Goal: Information Seeking & Learning: Learn about a topic

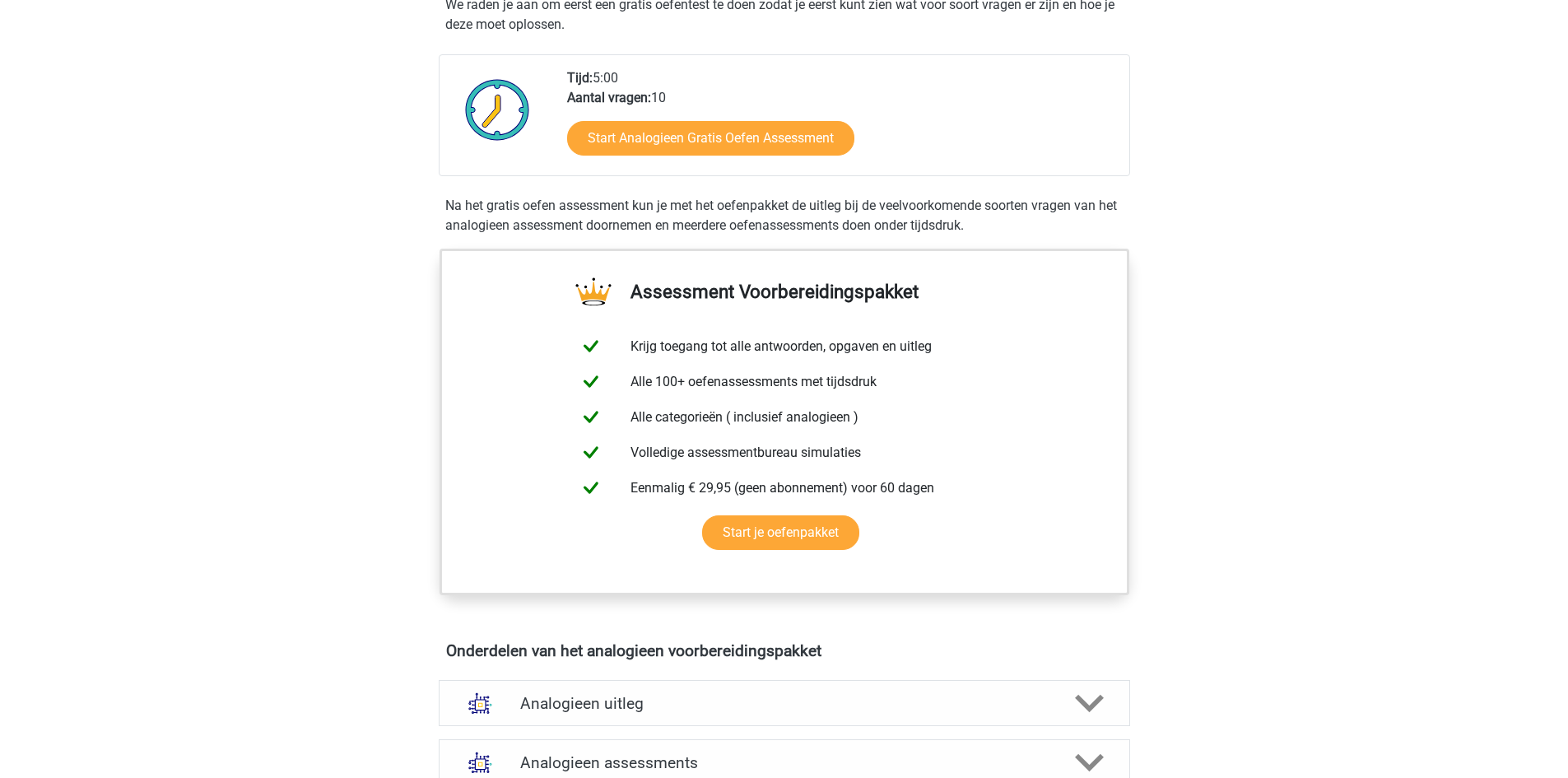
scroll to position [247, 0]
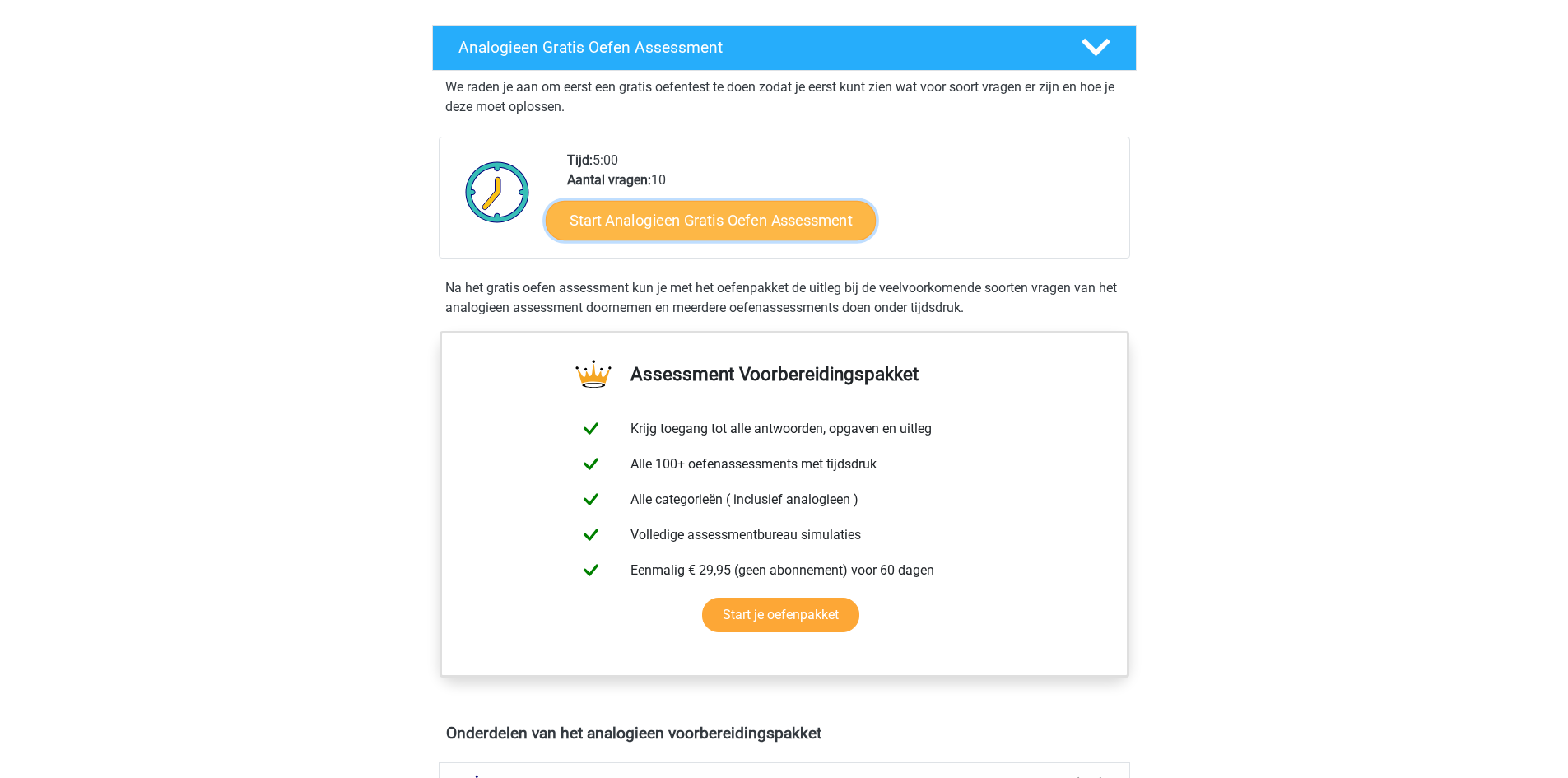
click at [699, 226] on link "Start Analogieen Gratis Oefen Assessment" at bounding box center [710, 220] width 330 height 40
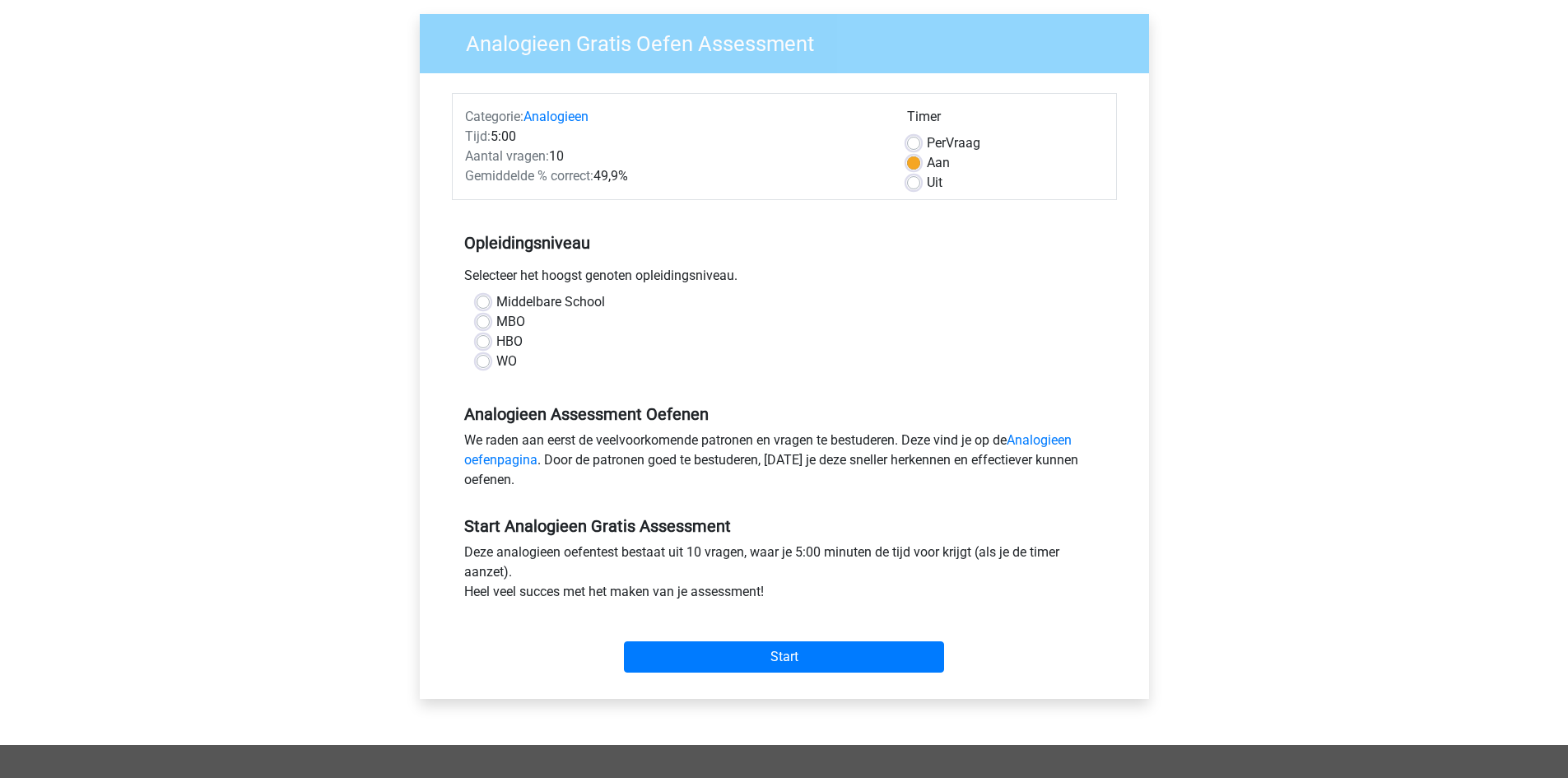
scroll to position [164, 0]
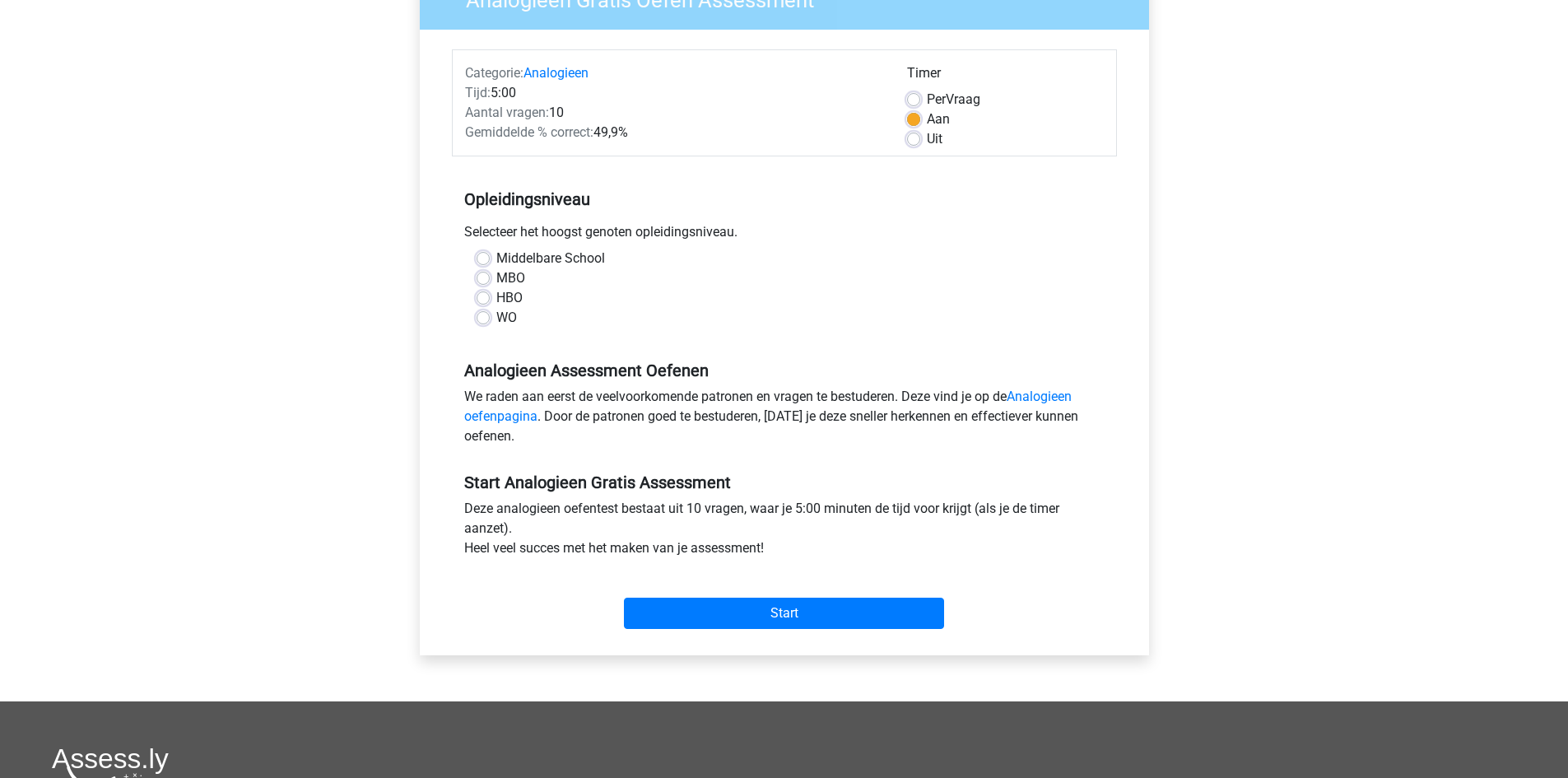
click at [489, 291] on div "HBO" at bounding box center [784, 298] width 616 height 20
click at [496, 297] on label "HBO" at bounding box center [509, 298] width 26 height 20
click at [485, 297] on input "HBO" at bounding box center [483, 296] width 13 height 17
radio input "true"
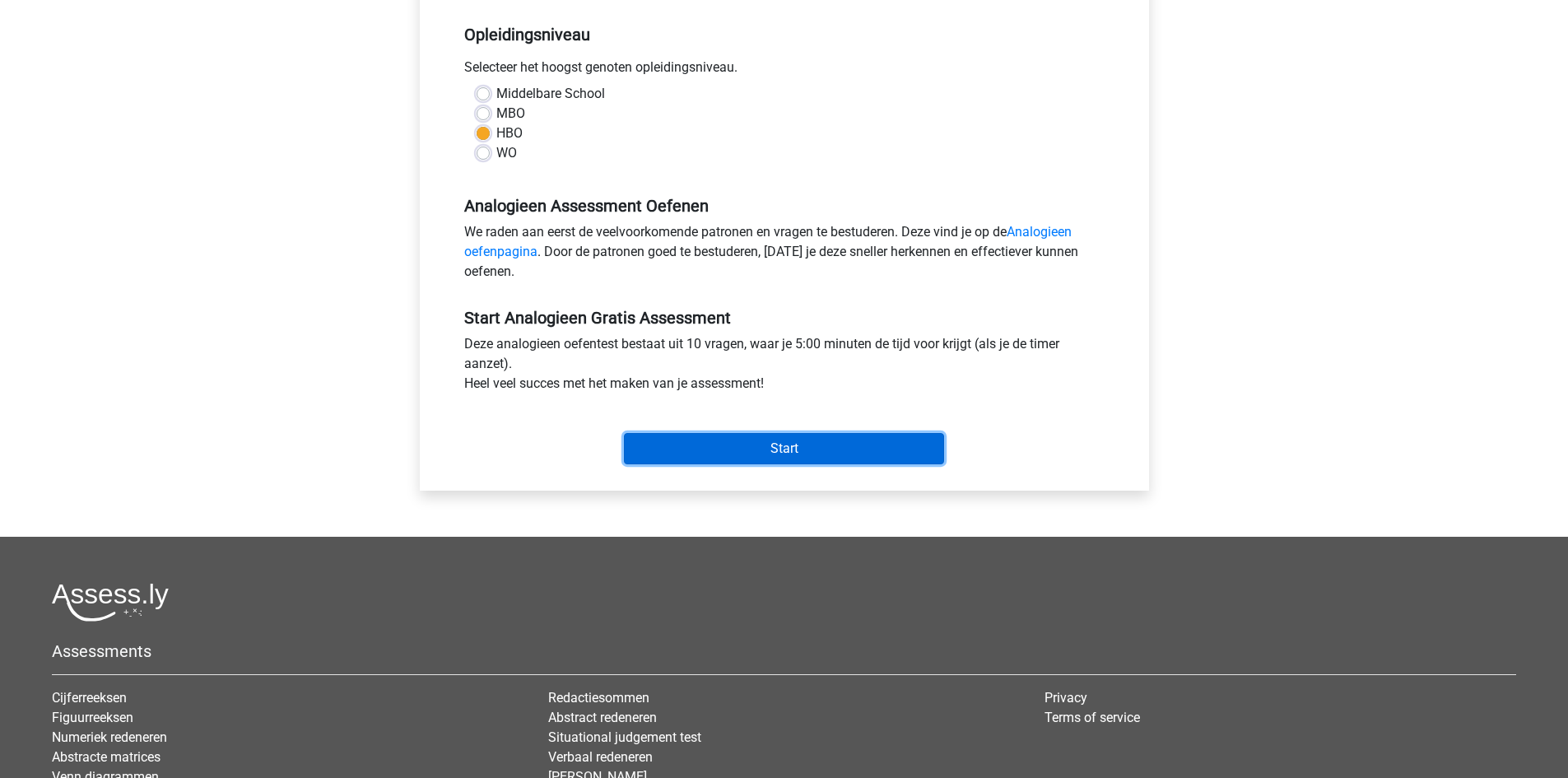
click at [717, 459] on input "Start" at bounding box center [784, 448] width 320 height 31
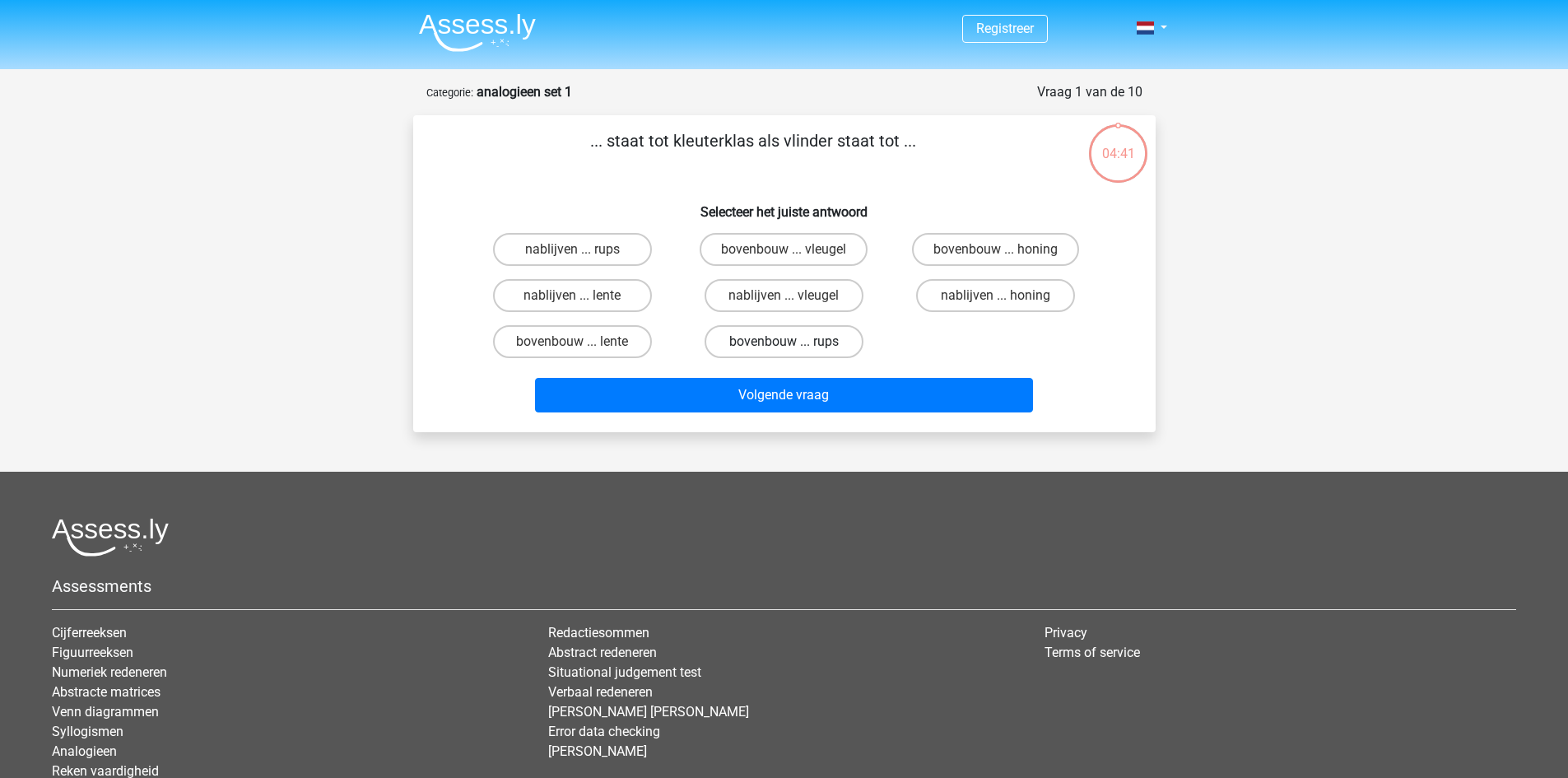
click at [821, 336] on label "bovenbouw ... rups" at bounding box center [784, 341] width 159 height 33
click at [794, 341] on input "bovenbouw ... rups" at bounding box center [789, 346] width 11 height 11
radio input "true"
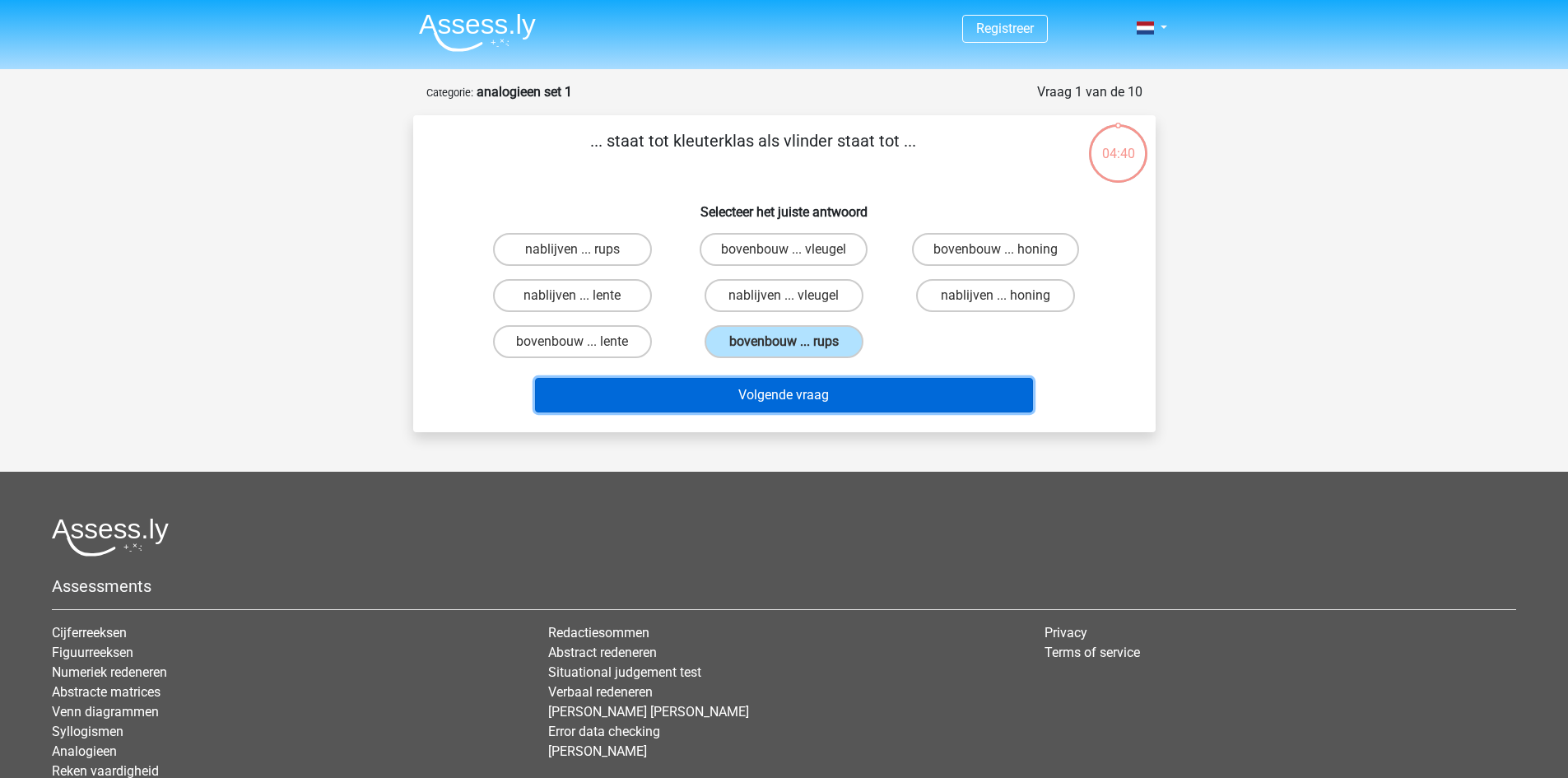
click at [801, 397] on button "Volgende vraag" at bounding box center [784, 395] width 498 height 35
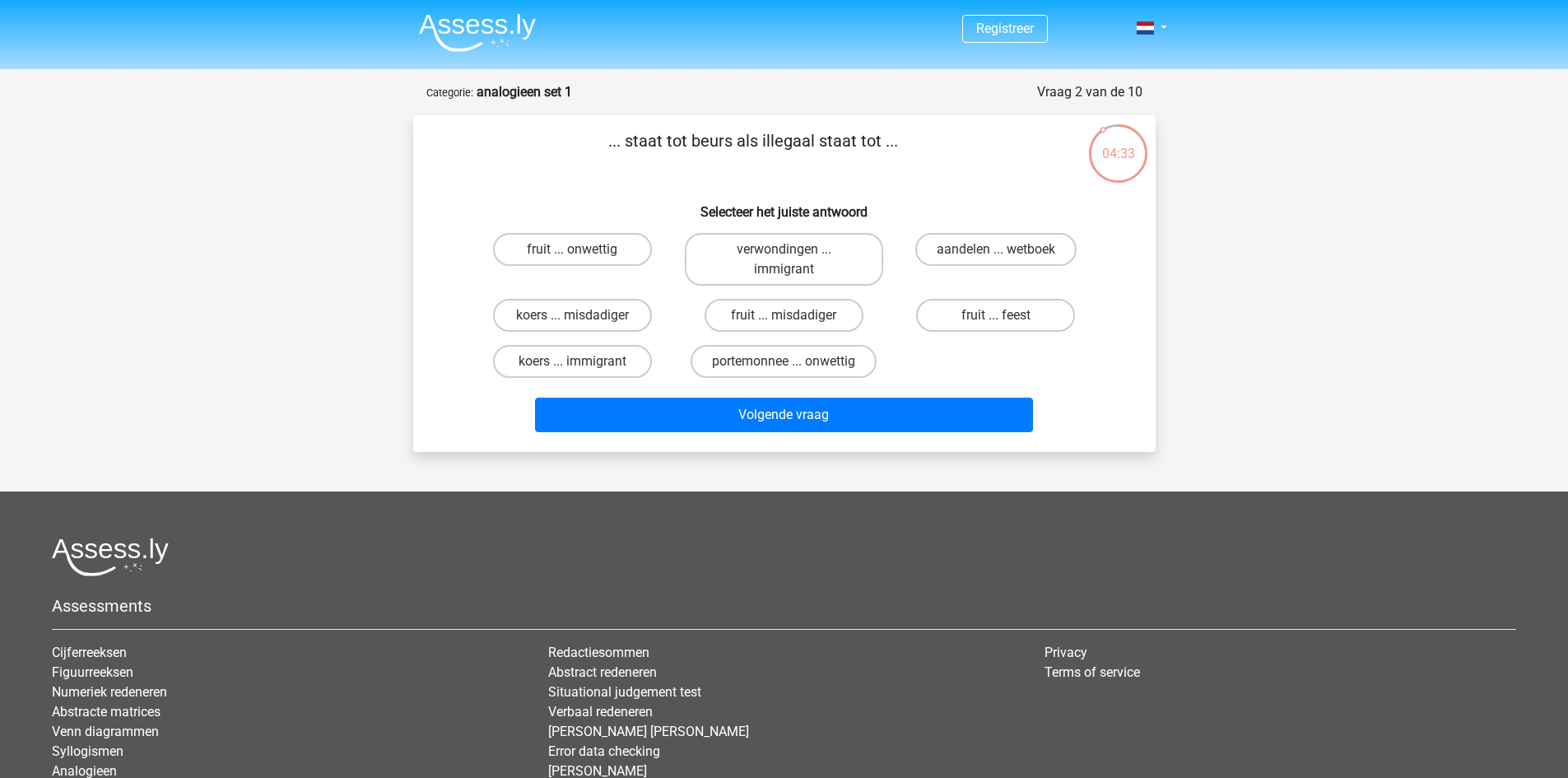
click at [789, 255] on input "verwondingen ... immigrant" at bounding box center [789, 255] width 11 height 11
radio input "true"
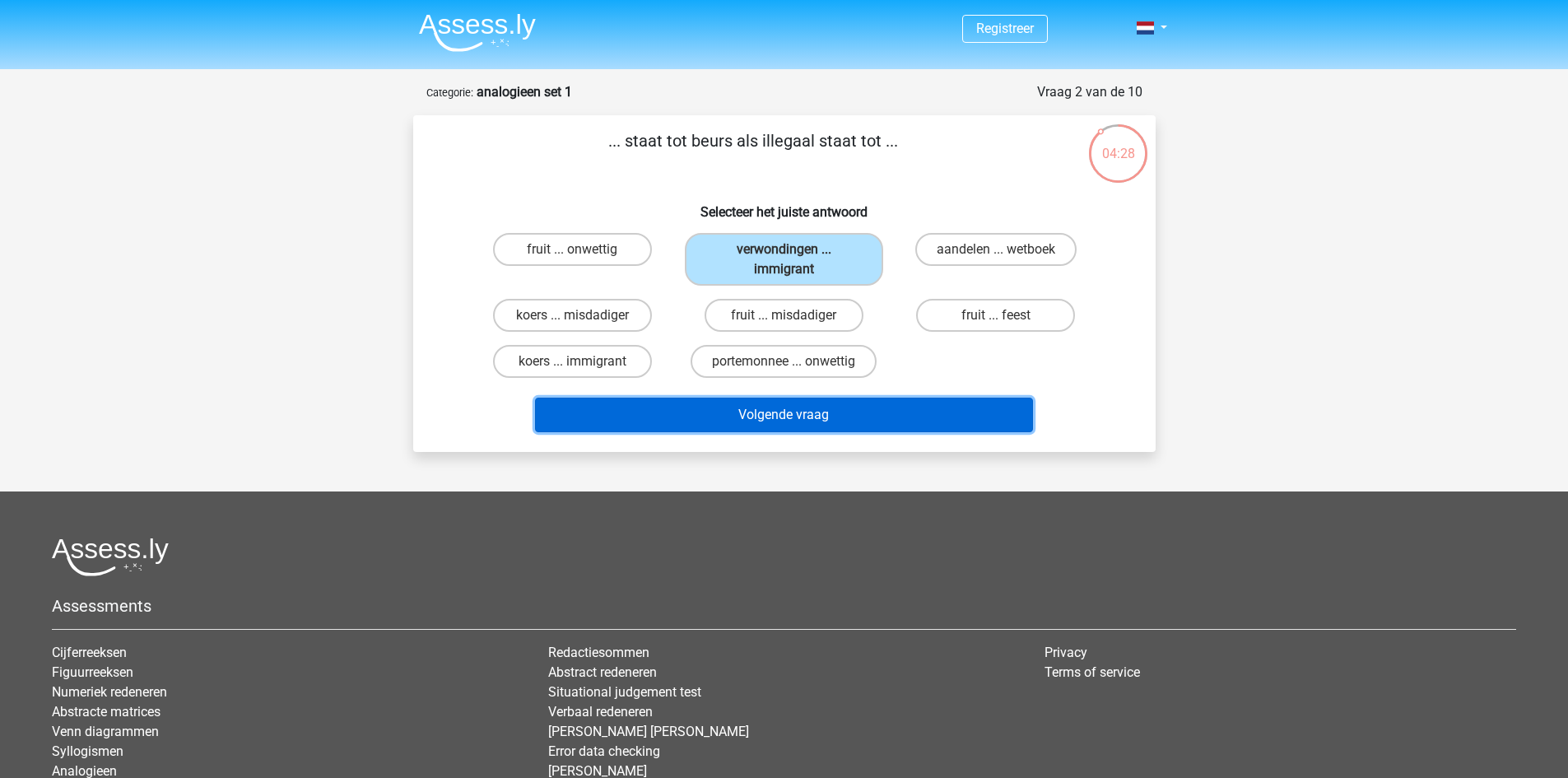
click at [802, 419] on button "Volgende vraag" at bounding box center [784, 415] width 498 height 35
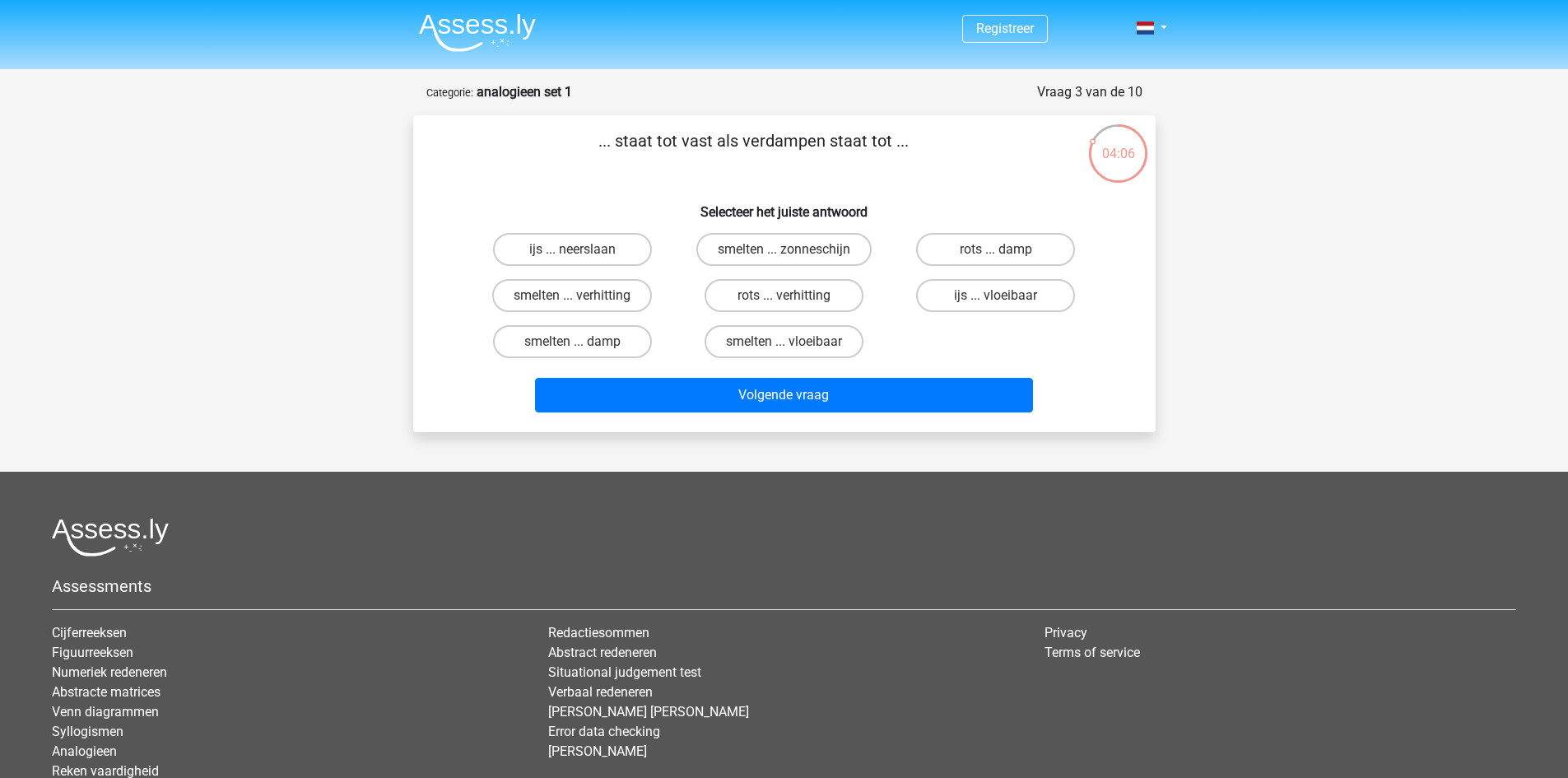
drag, startPoint x: 606, startPoint y: 141, endPoint x: 930, endPoint y: 139, distance: 324.0
click at [930, 139] on p "... staat tot vast als verdampen staat tot ..." at bounding box center [753, 153] width 628 height 50
click at [941, 151] on p "... staat tot vast als verdampen staat tot ..." at bounding box center [753, 153] width 628 height 50
click at [917, 141] on p "... staat tot vast als verdampen staat tot ..." at bounding box center [753, 153] width 628 height 50
drag, startPoint x: 912, startPoint y: 142, endPoint x: 520, endPoint y: 130, distance: 392.2
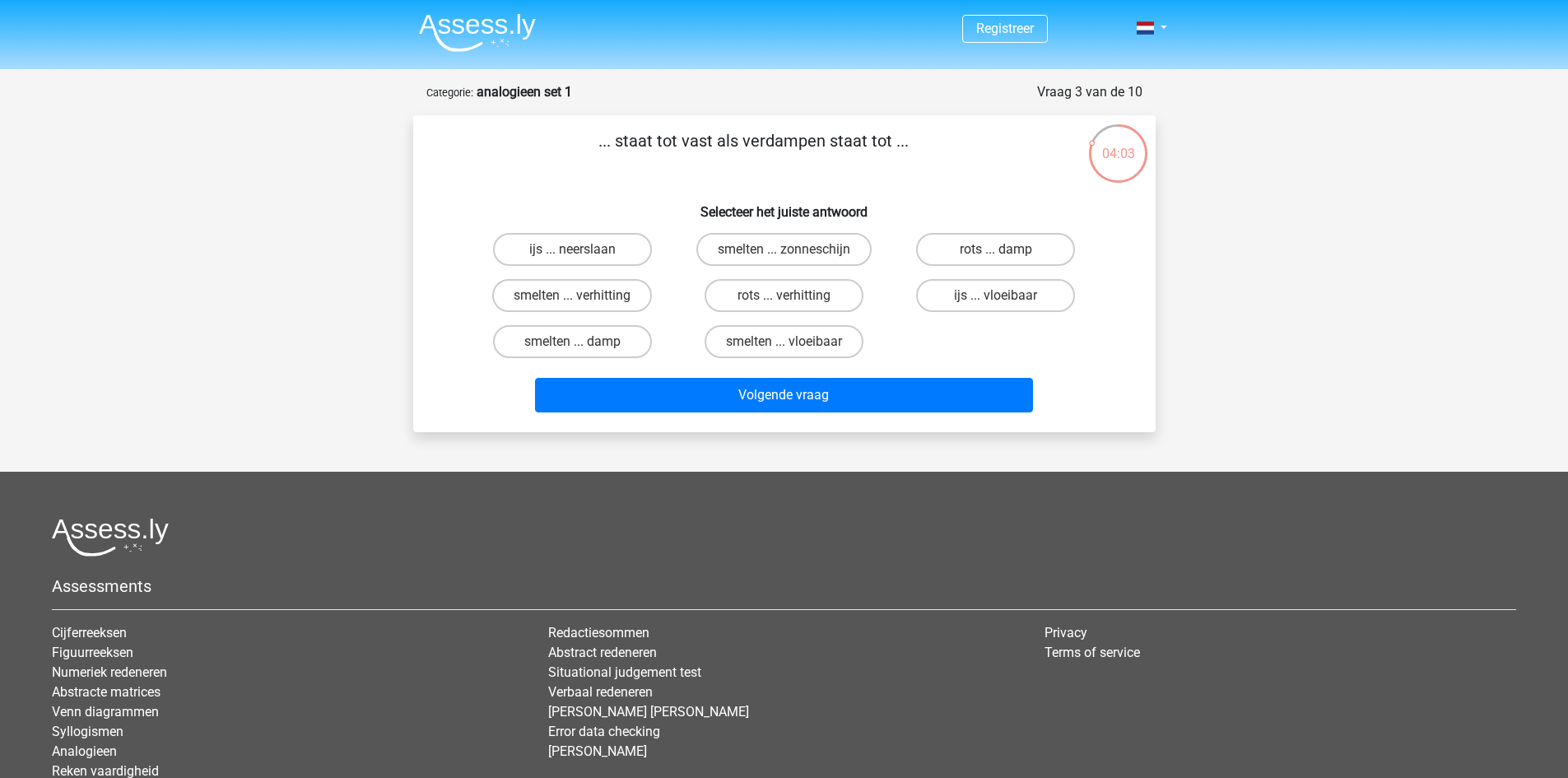
click at [527, 132] on p "... staat tot vast als verdampen staat tot ..." at bounding box center [753, 153] width 628 height 50
click at [520, 130] on p "... staat tot vast als verdampen staat tot ..." at bounding box center [753, 153] width 628 height 50
drag, startPoint x: 907, startPoint y: 152, endPoint x: 551, endPoint y: 146, distance: 356.1
click at [551, 146] on p "... staat tot vast als verdampen staat tot ..." at bounding box center [753, 153] width 628 height 50
click at [556, 149] on p "... staat tot vast als verdampen staat tot ..." at bounding box center [753, 153] width 628 height 50
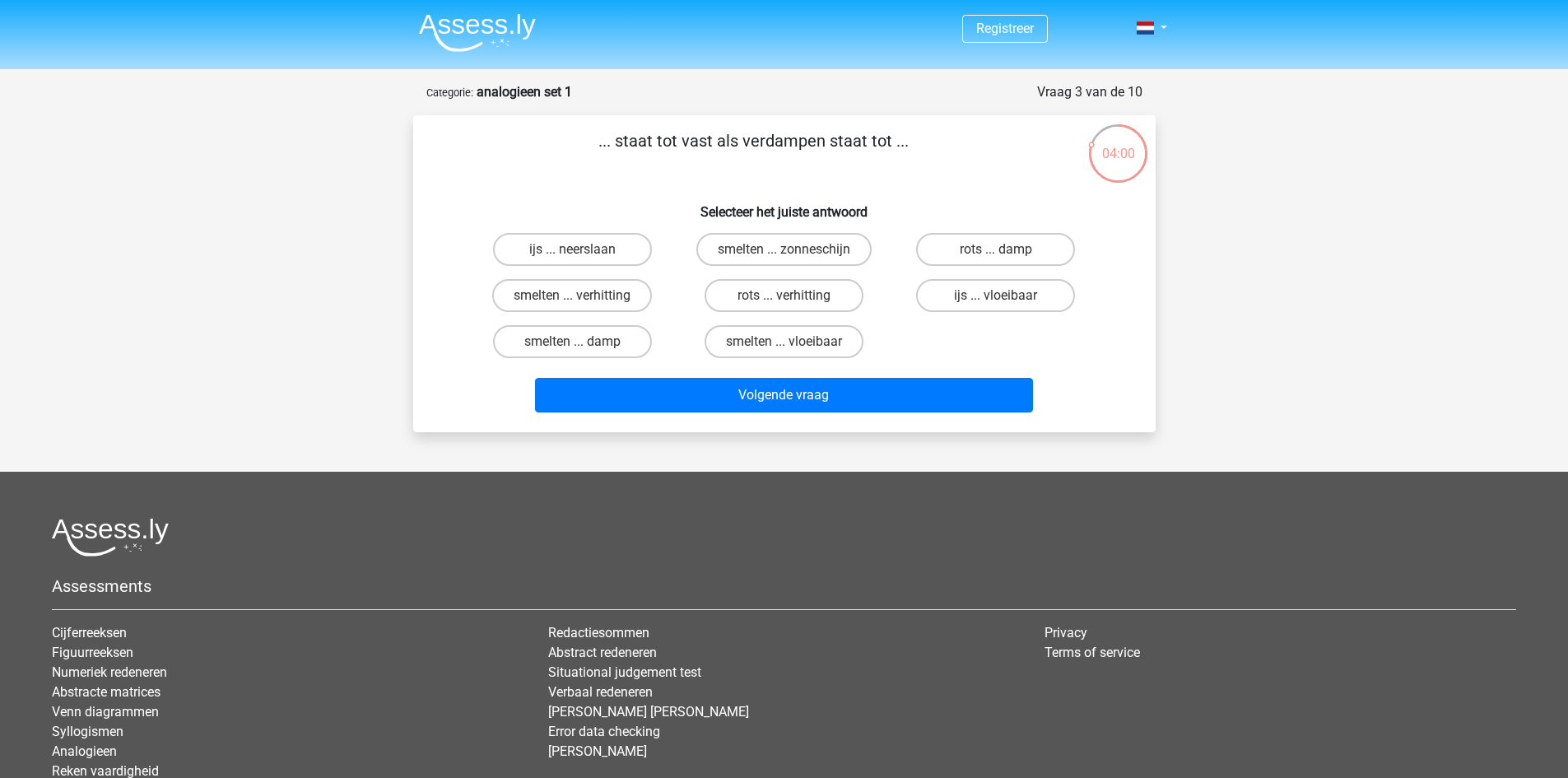
click at [603, 143] on p "... staat tot vast als verdampen staat tot ..." at bounding box center [753, 153] width 628 height 50
drag, startPoint x: 598, startPoint y: 142, endPoint x: 958, endPoint y: 151, distance: 360.1
click at [958, 151] on p "... staat tot vast als verdampen staat tot ..." at bounding box center [753, 153] width 628 height 50
click at [951, 153] on p "... staat tot vast als verdampen staat tot ..." at bounding box center [753, 153] width 628 height 50
click at [905, 144] on p "... staat tot vast als verdampen staat tot ..." at bounding box center [753, 153] width 628 height 50
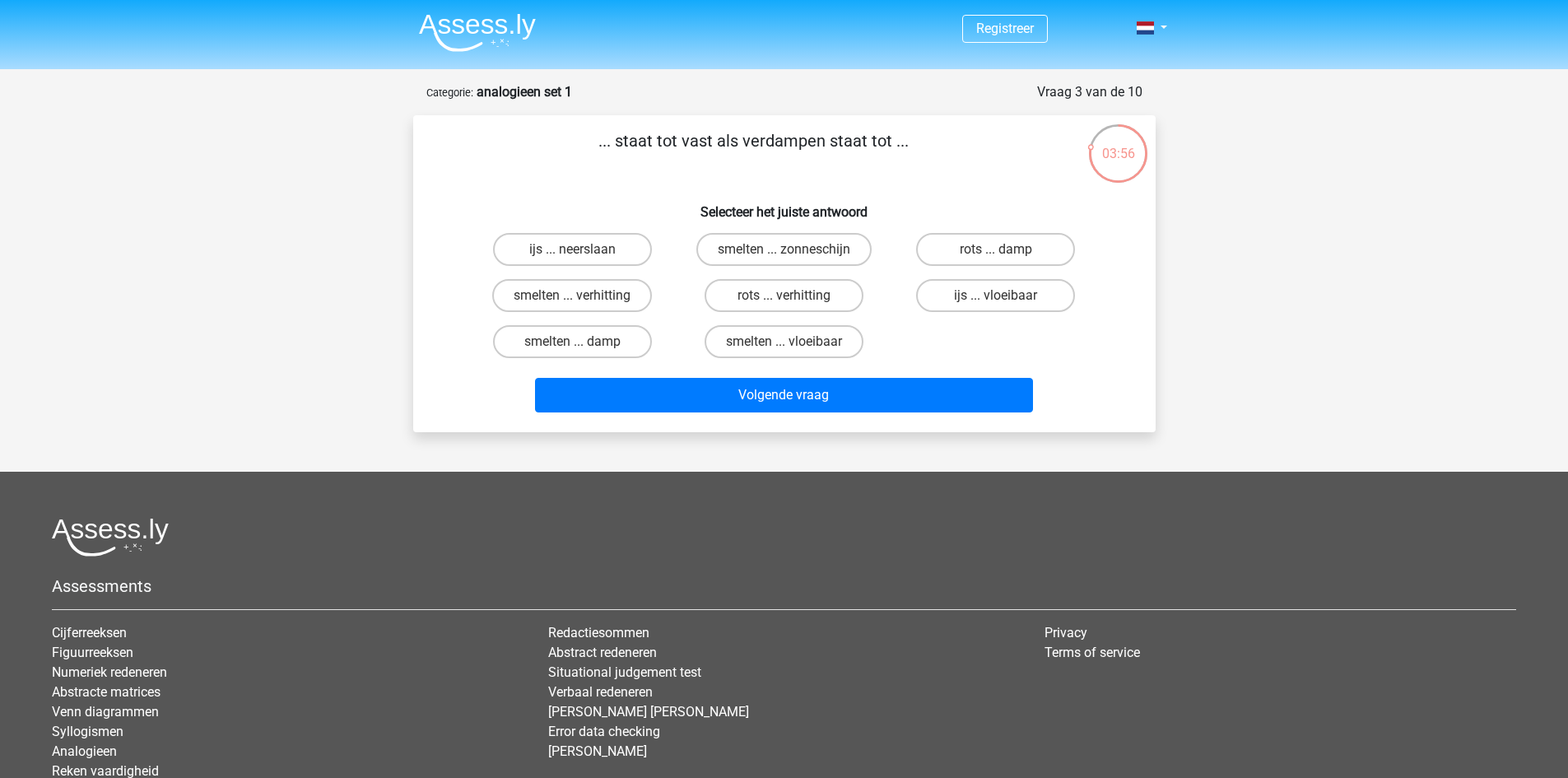
click at [592, 142] on p "... staat tot vast als verdampen staat tot ..." at bounding box center [753, 153] width 628 height 50
click at [814, 293] on label "rots ... verhitting" at bounding box center [784, 294] width 159 height 33
click at [794, 295] on input "rots ... verhitting" at bounding box center [789, 300] width 11 height 11
radio input "true"
click at [1031, 251] on label "rots ... damp" at bounding box center [996, 249] width 159 height 33
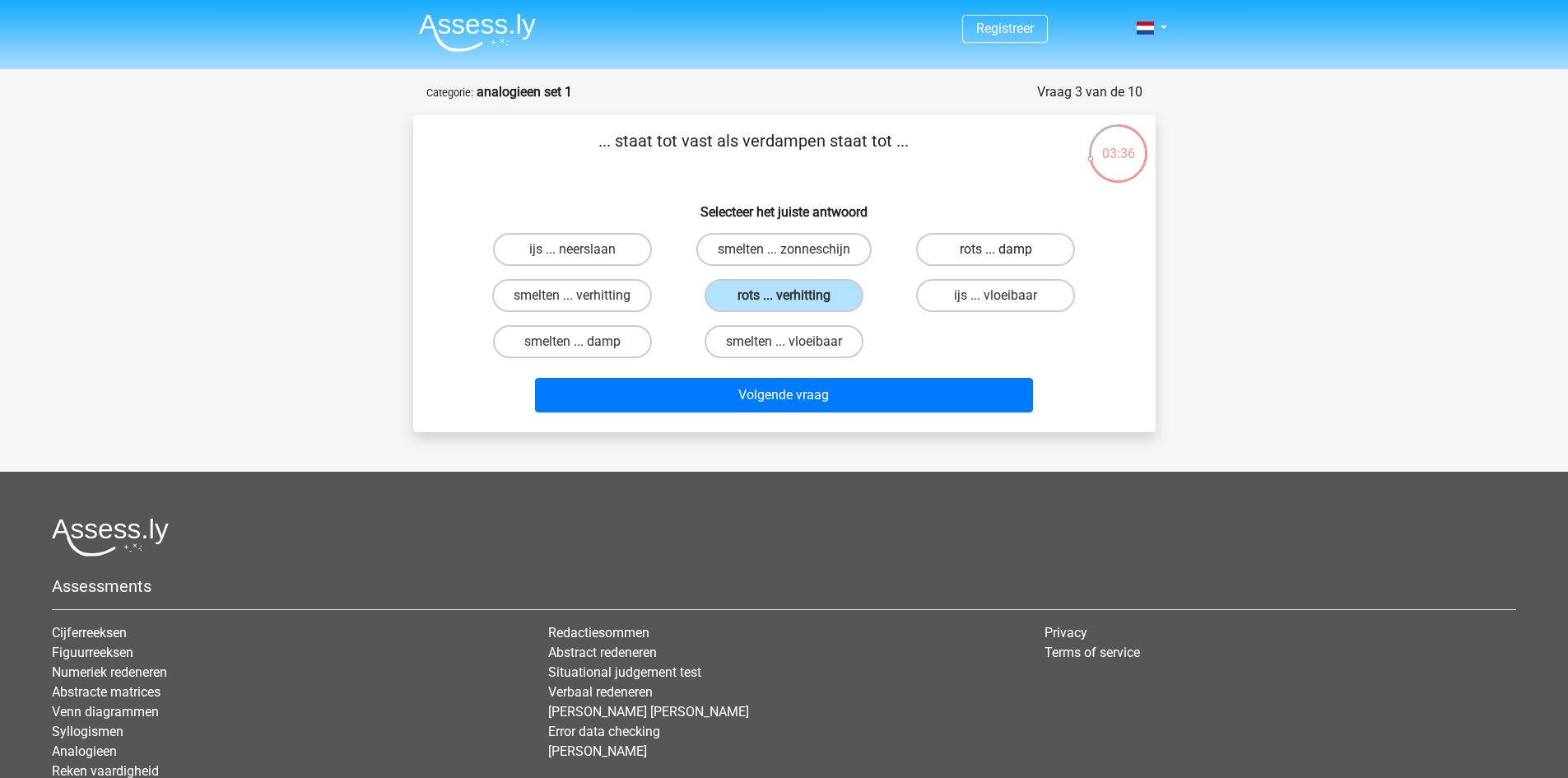
click at [1007, 251] on input "rots ... damp" at bounding box center [1001, 255] width 11 height 11
radio input "true"
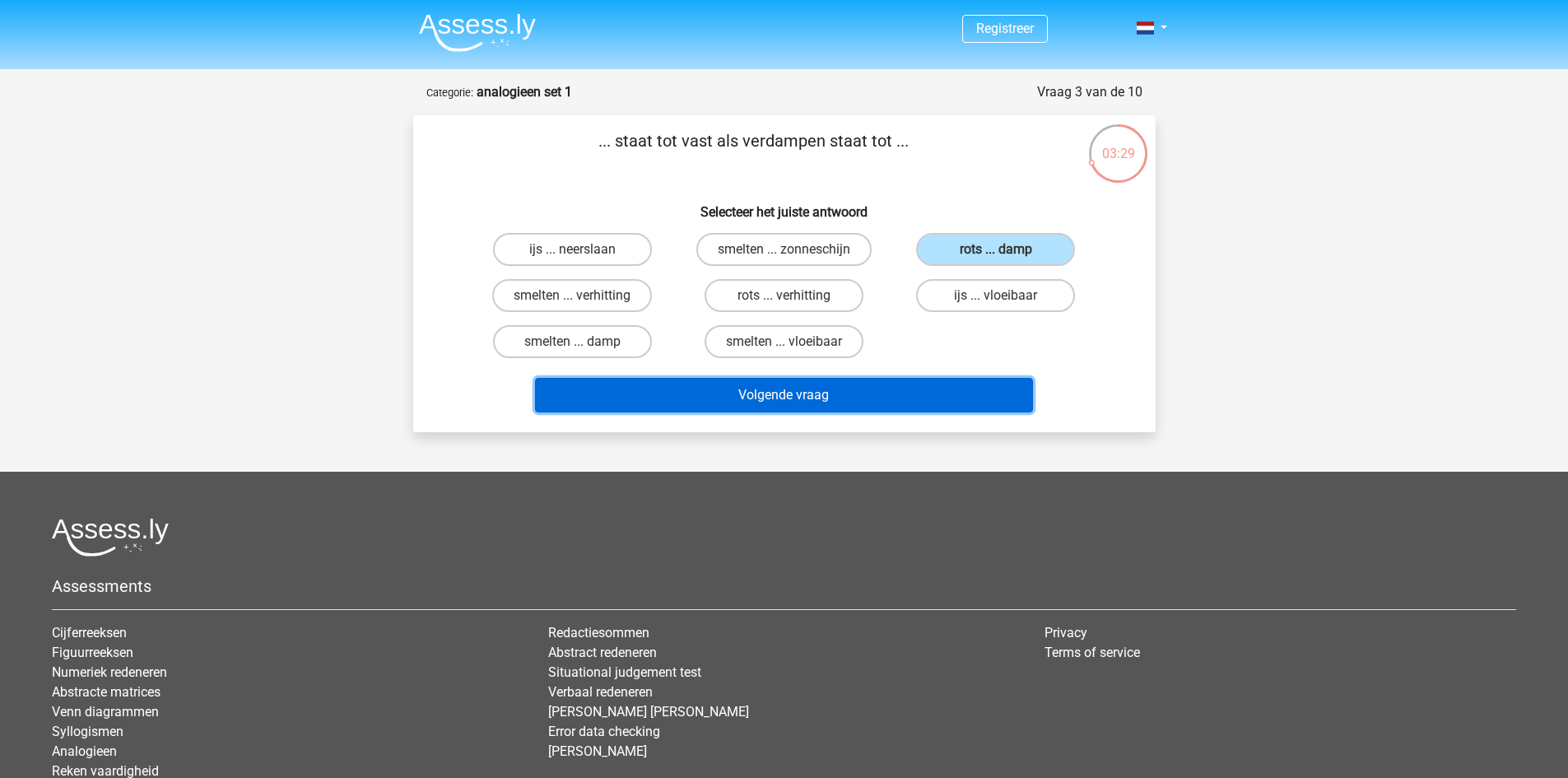
click at [775, 387] on button "Volgende vraag" at bounding box center [784, 395] width 498 height 35
